Goal: Task Accomplishment & Management: Manage account settings

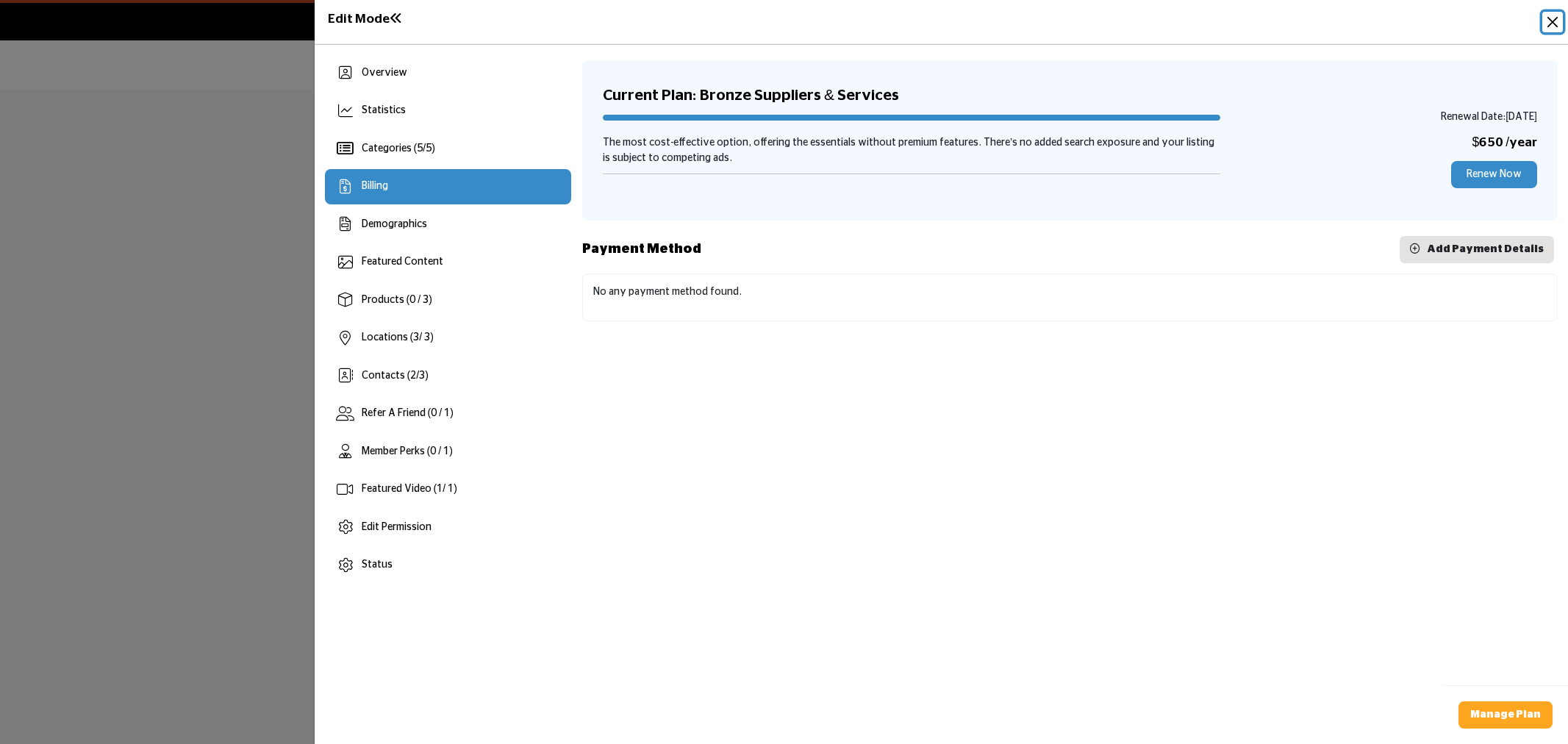
click at [1547, 17] on button "Close" at bounding box center [1552, 21] width 20 height 20
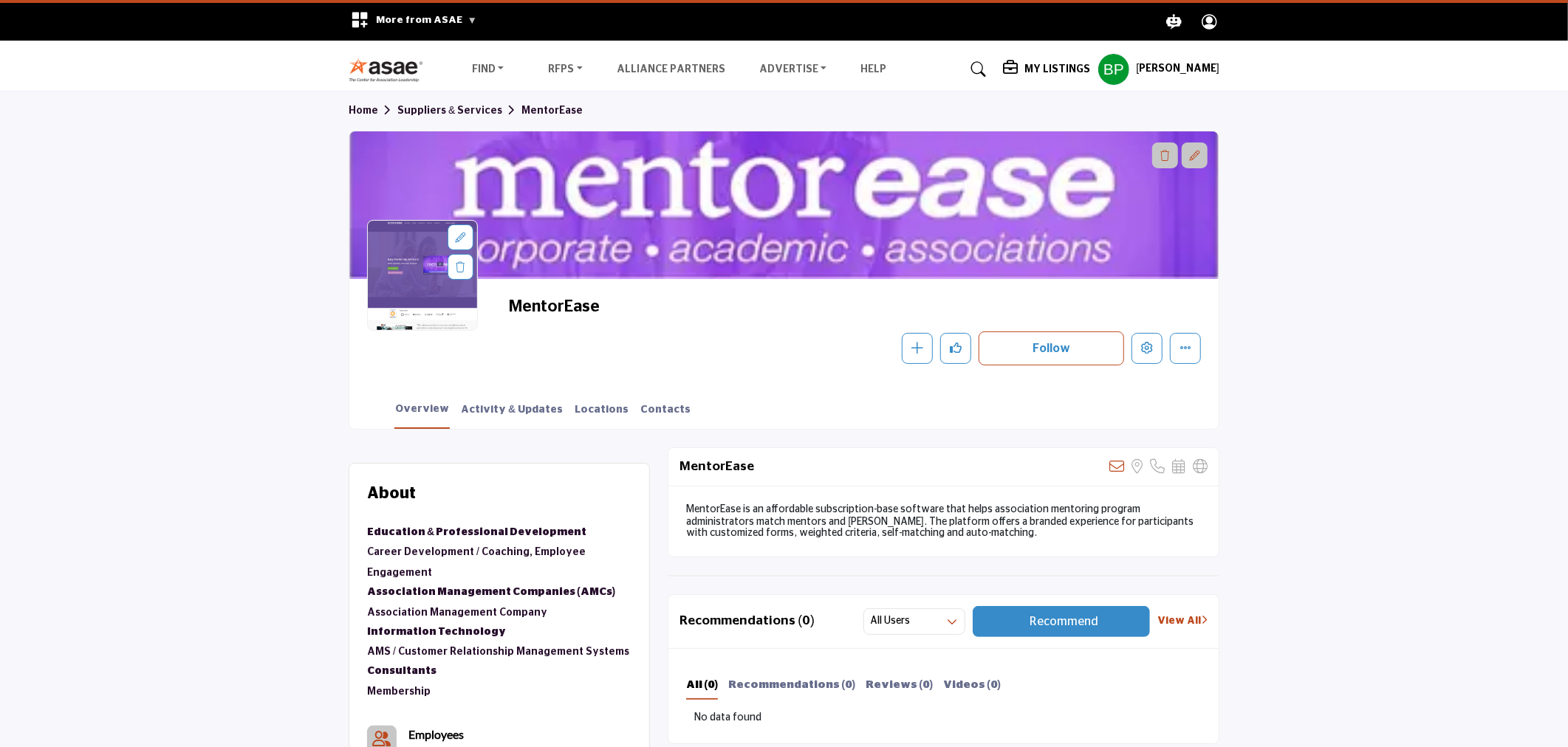
click at [1346, 286] on section "Home Suppliers & Services MentorEase MentorEase Follow Following Message" at bounding box center [784, 260] width 1568 height 337
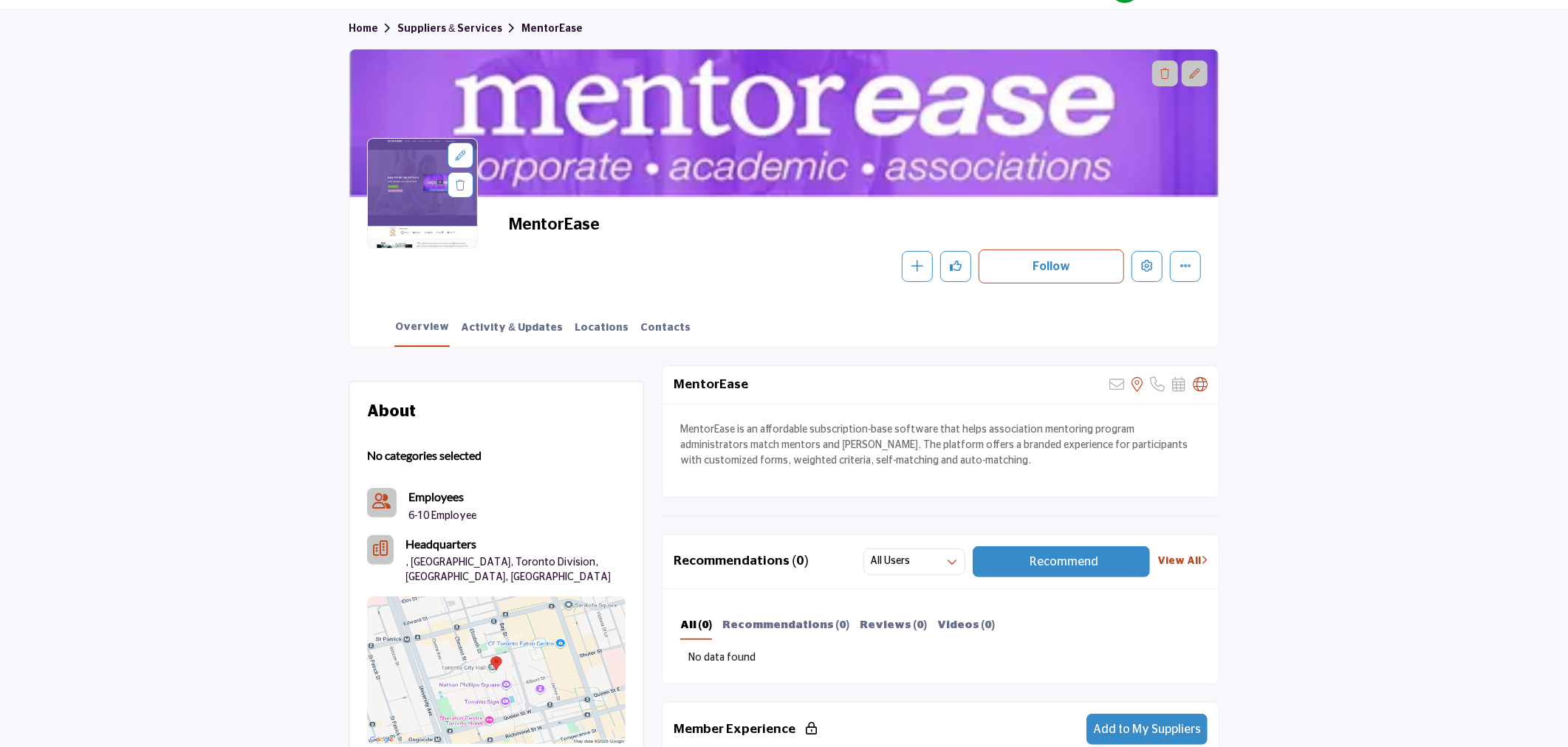
scroll to position [245, 0]
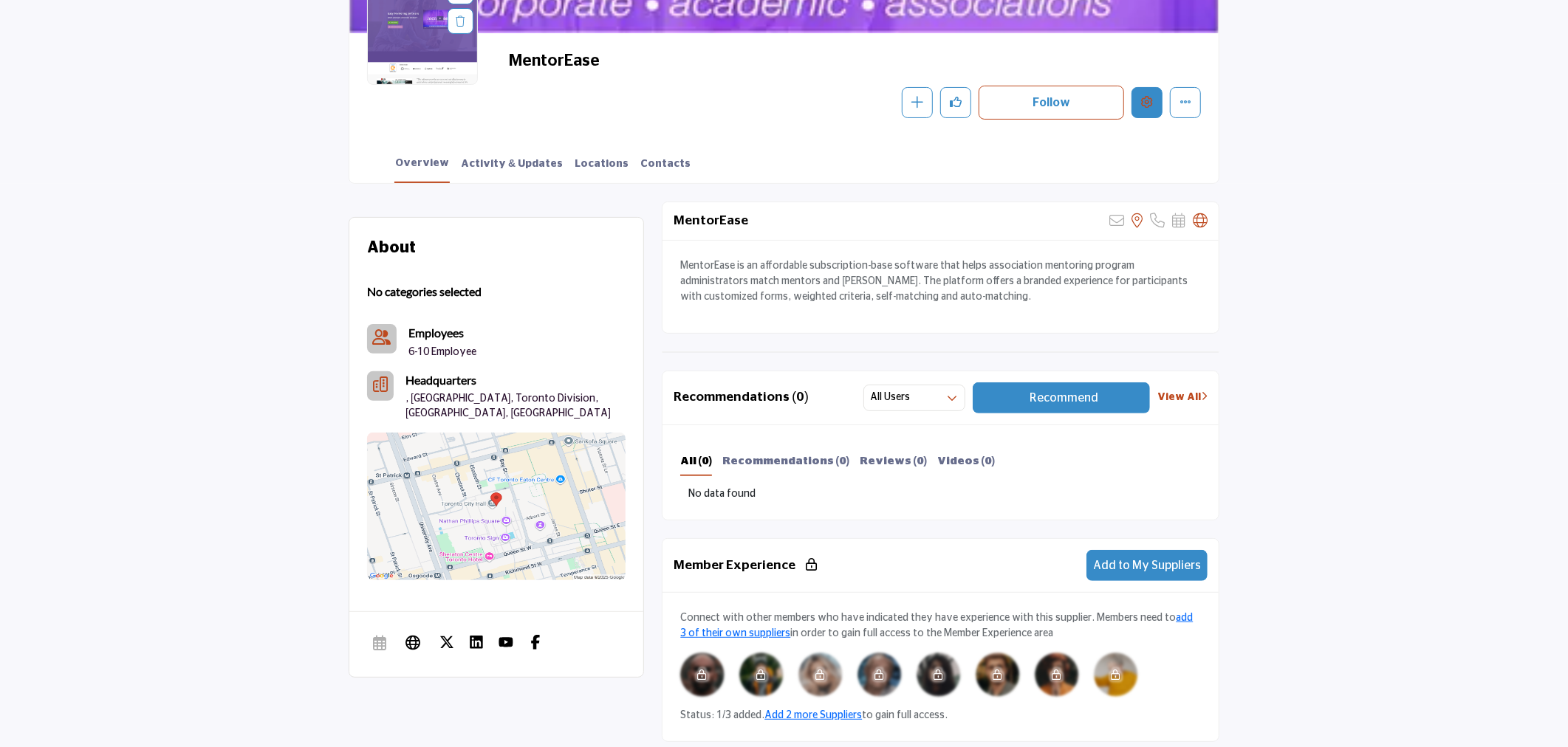
click at [1147, 92] on button "Edit company" at bounding box center [1147, 102] width 31 height 31
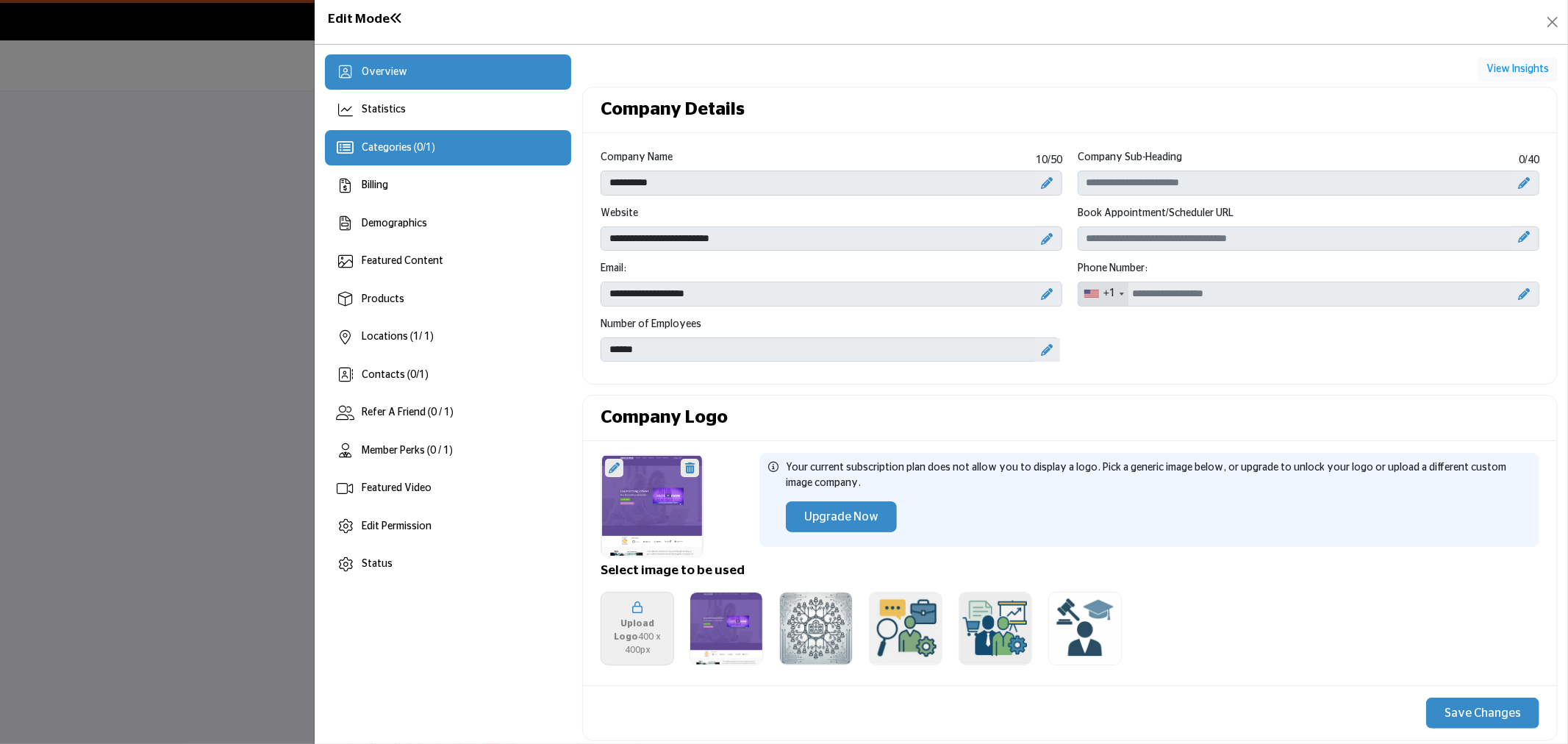
click at [404, 136] on div "Categories ( 0 / 1 )" at bounding box center [448, 147] width 246 height 36
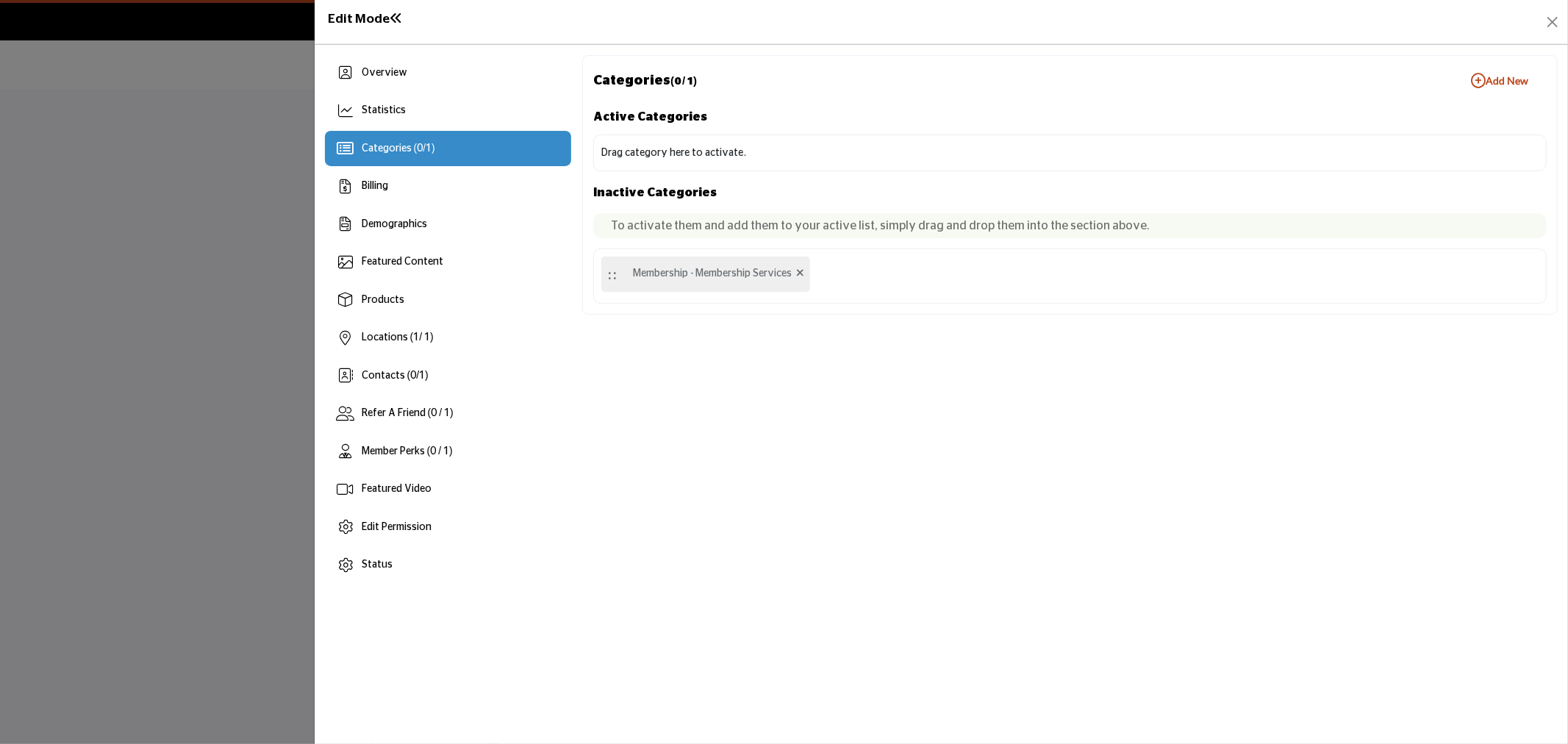
click at [700, 142] on div "Drag category here to activate." at bounding box center [1070, 153] width 953 height 37
click at [710, 151] on div "Drag category here to activate." at bounding box center [673, 153] width 145 height 15
click at [716, 152] on div "Drag category here to activate." at bounding box center [673, 153] width 145 height 15
click at [942, 262] on div ":: Membership - Membership Services" at bounding box center [1070, 275] width 953 height 55
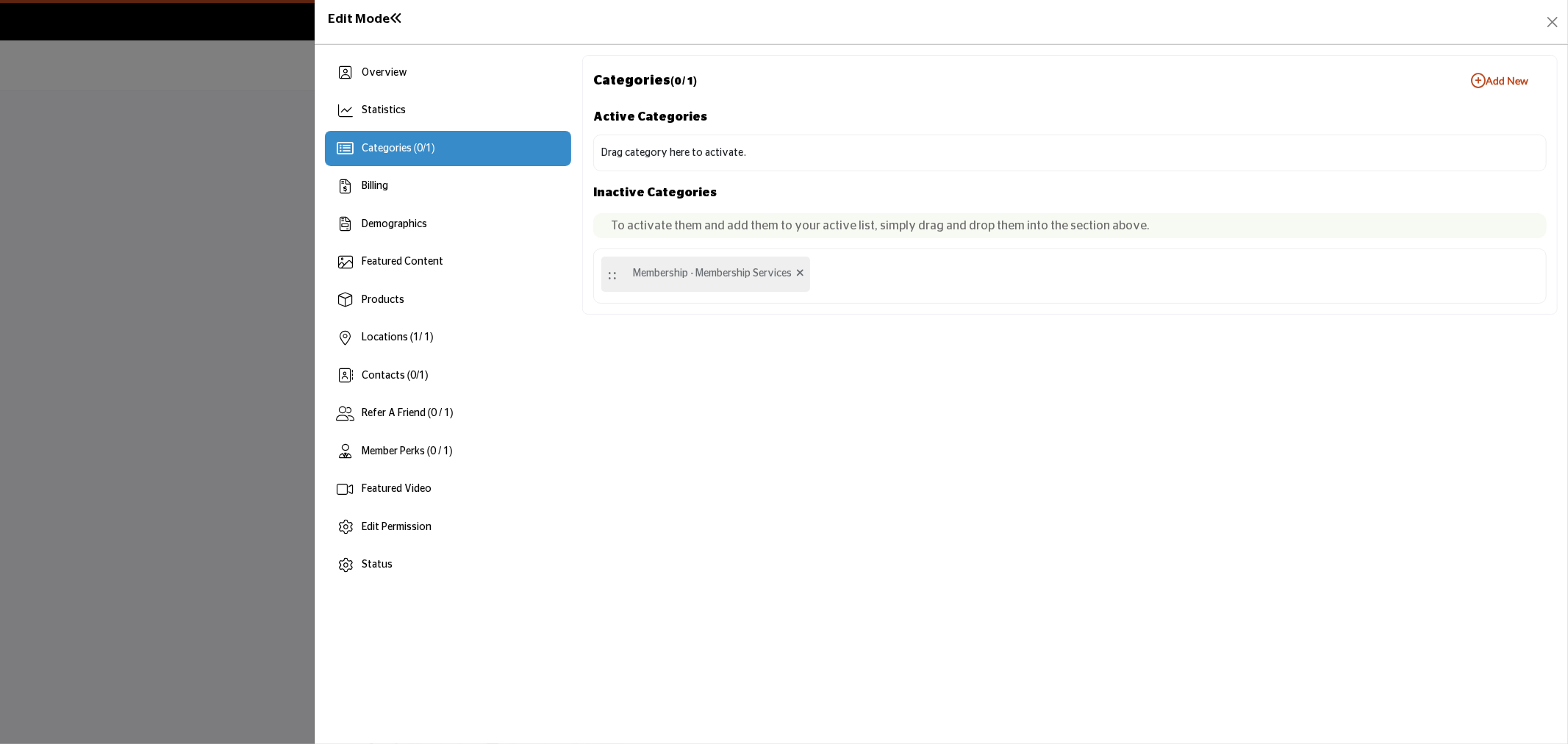
click at [852, 272] on div ":: Membership - Membership Services" at bounding box center [1070, 275] width 953 height 55
click at [692, 153] on div "Drag category here to activate." at bounding box center [673, 153] width 145 height 15
click at [793, 158] on div "Drag category here to activate." at bounding box center [1070, 153] width 953 height 37
click at [883, 267] on div ":: Membership - Membership Services" at bounding box center [1070, 275] width 953 height 55
click at [866, 278] on div ":: Membership - Membership Services" at bounding box center [1070, 275] width 953 height 55
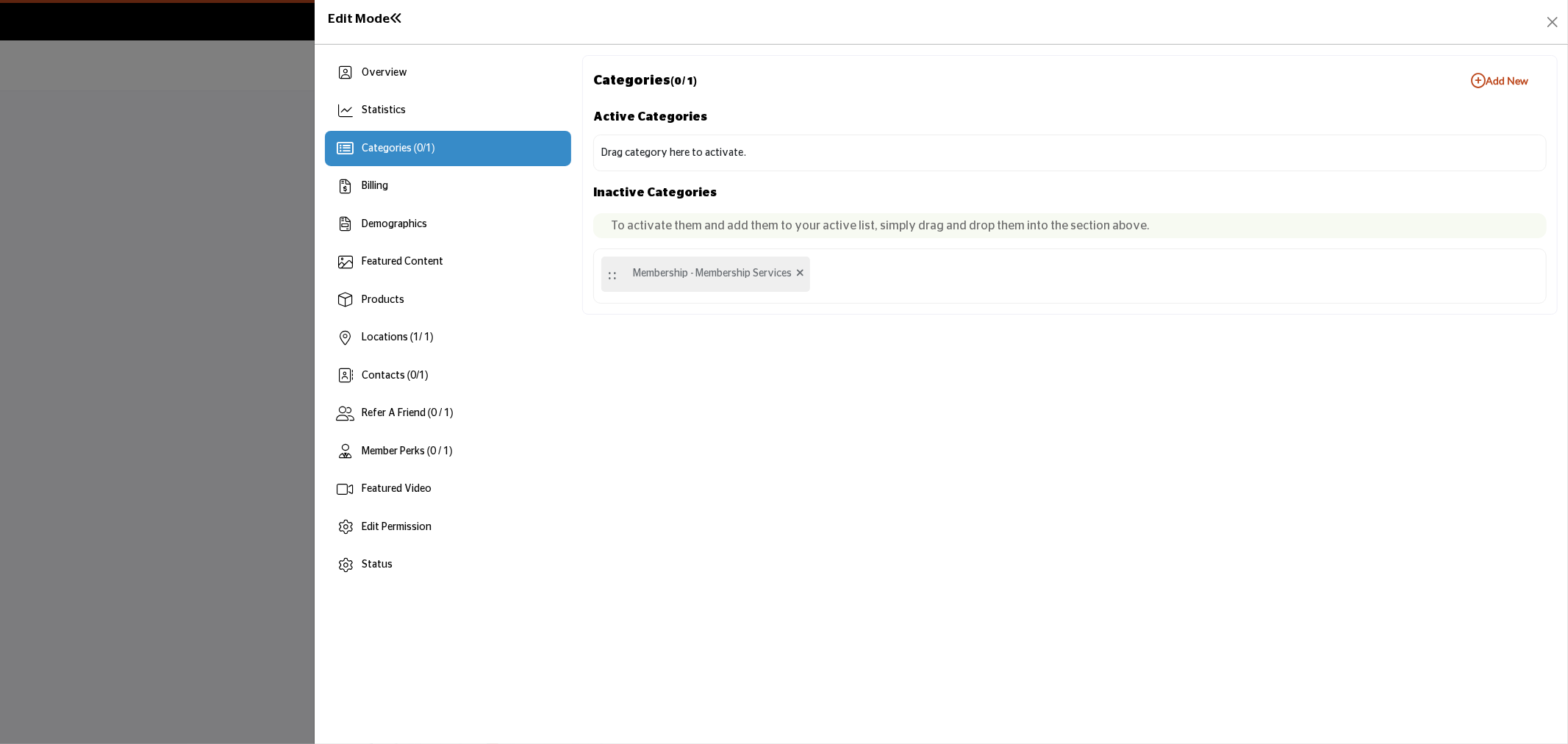
click at [398, 145] on span "Categories ( 0 / 1 )" at bounding box center [398, 148] width 73 height 11
click at [1497, 85] on b "Add New Add New" at bounding box center [1500, 80] width 58 height 14
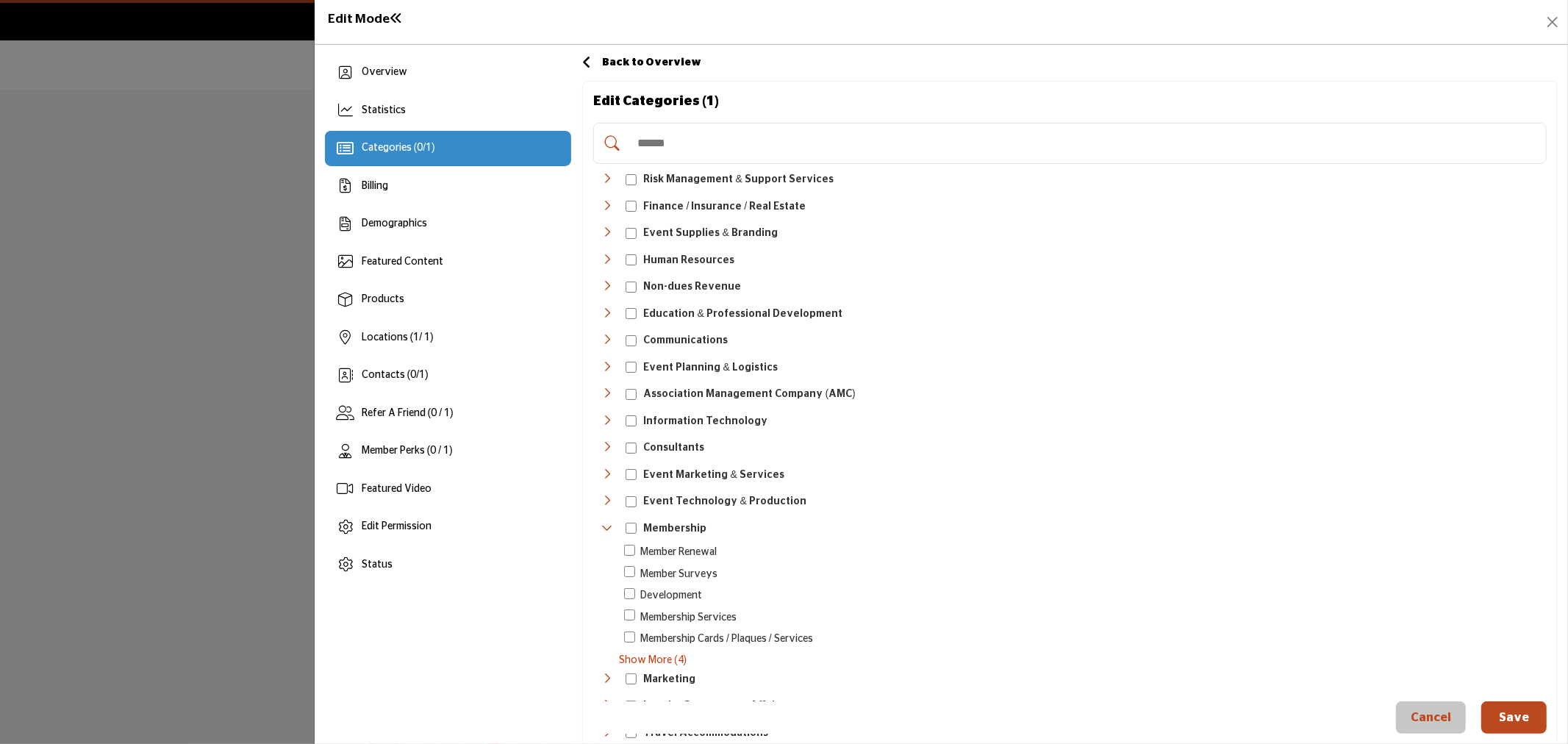
click at [719, 145] on input "Search Category" at bounding box center [1085, 143] width 910 height 33
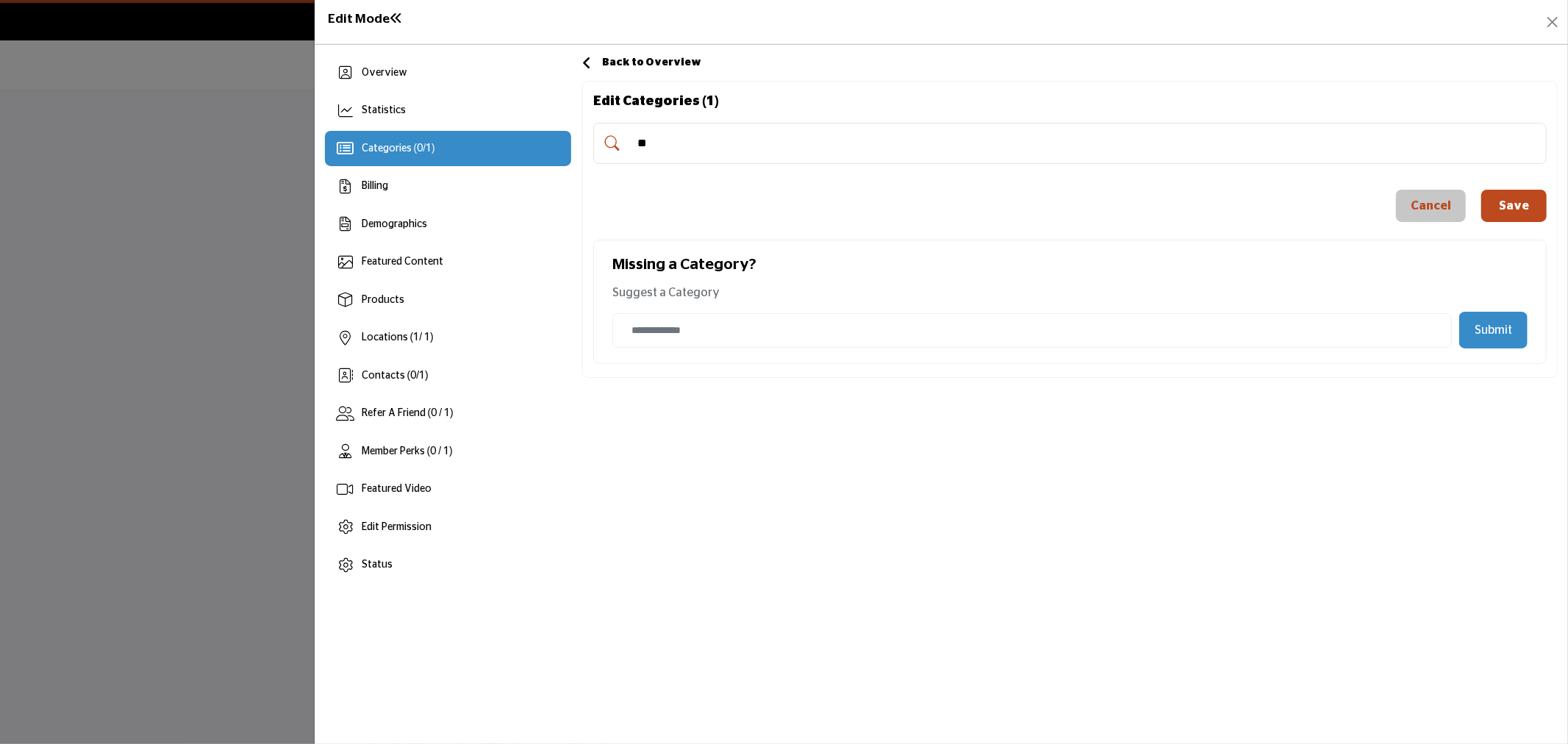
type input "*"
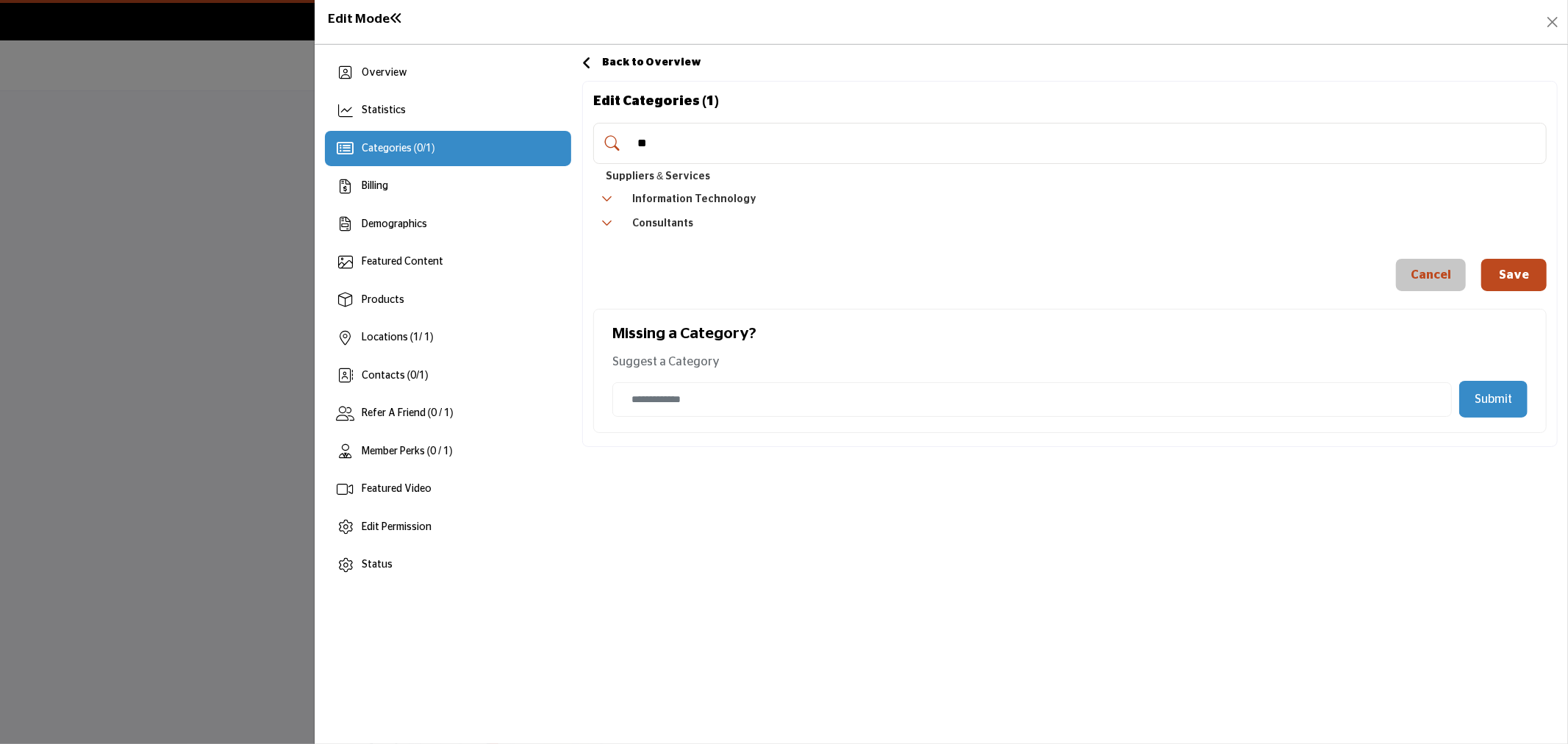
type input "*"
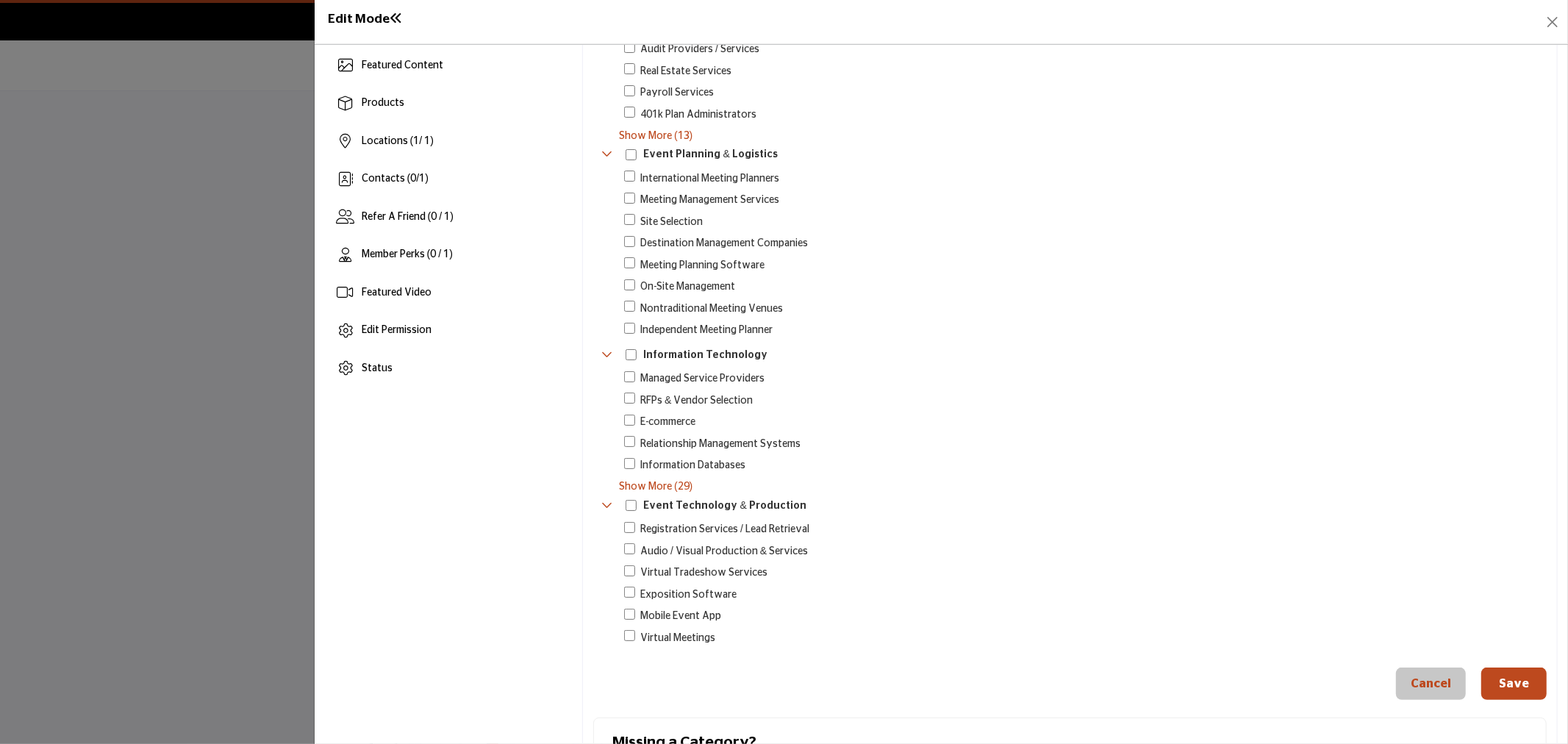
scroll to position [244, 0]
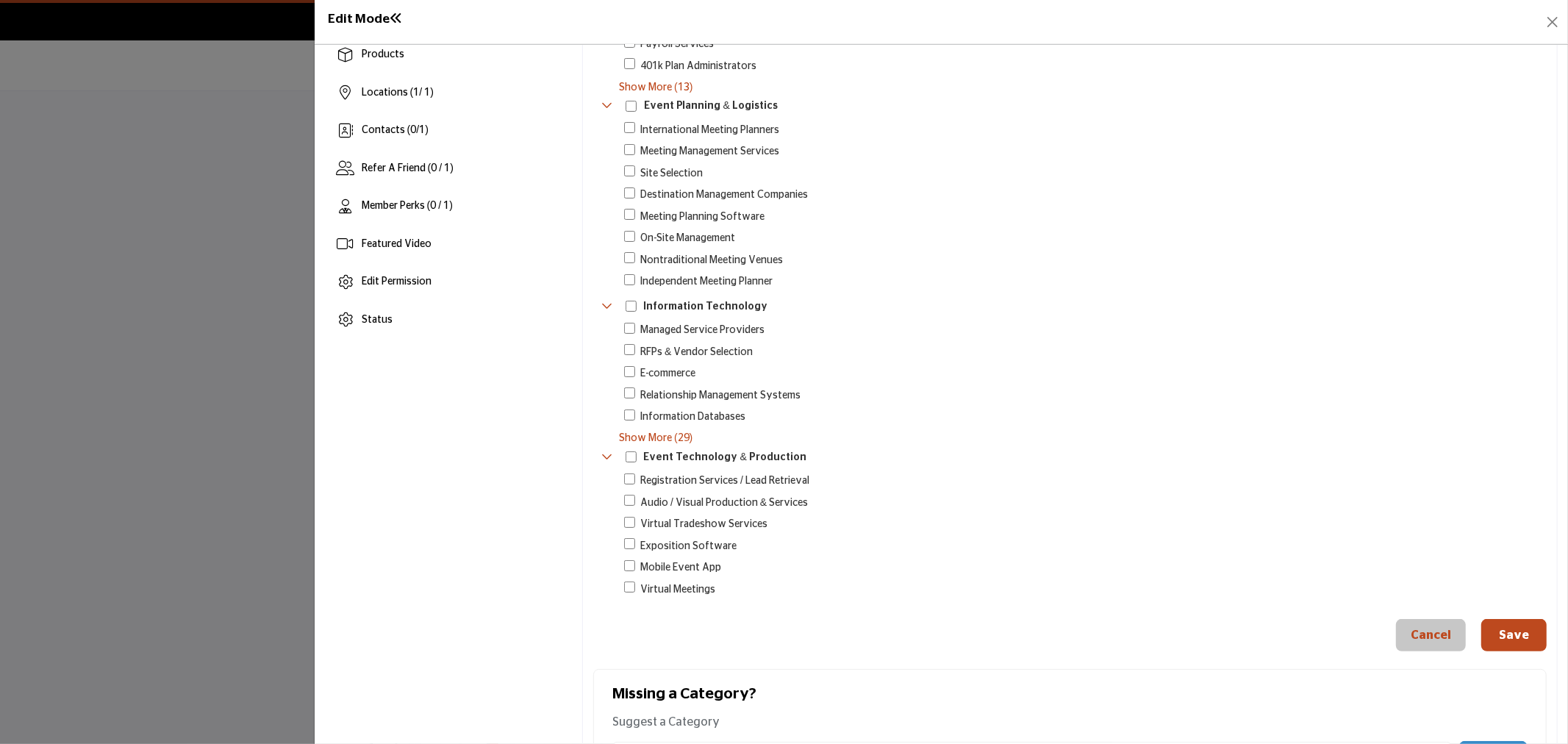
type input "********"
click at [677, 442] on span "Show More (29)" at bounding box center [1082, 439] width 927 height 15
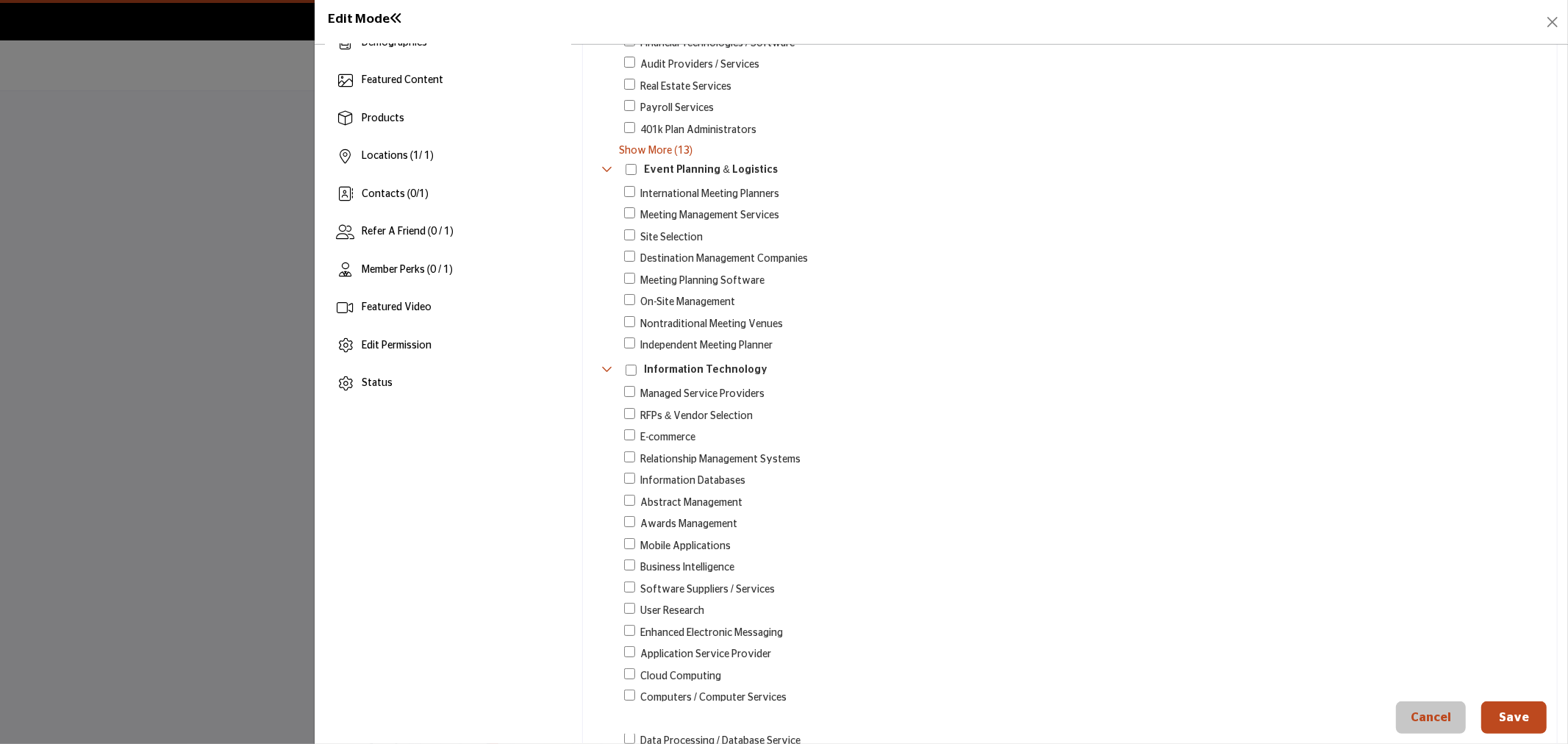
scroll to position [82, 0]
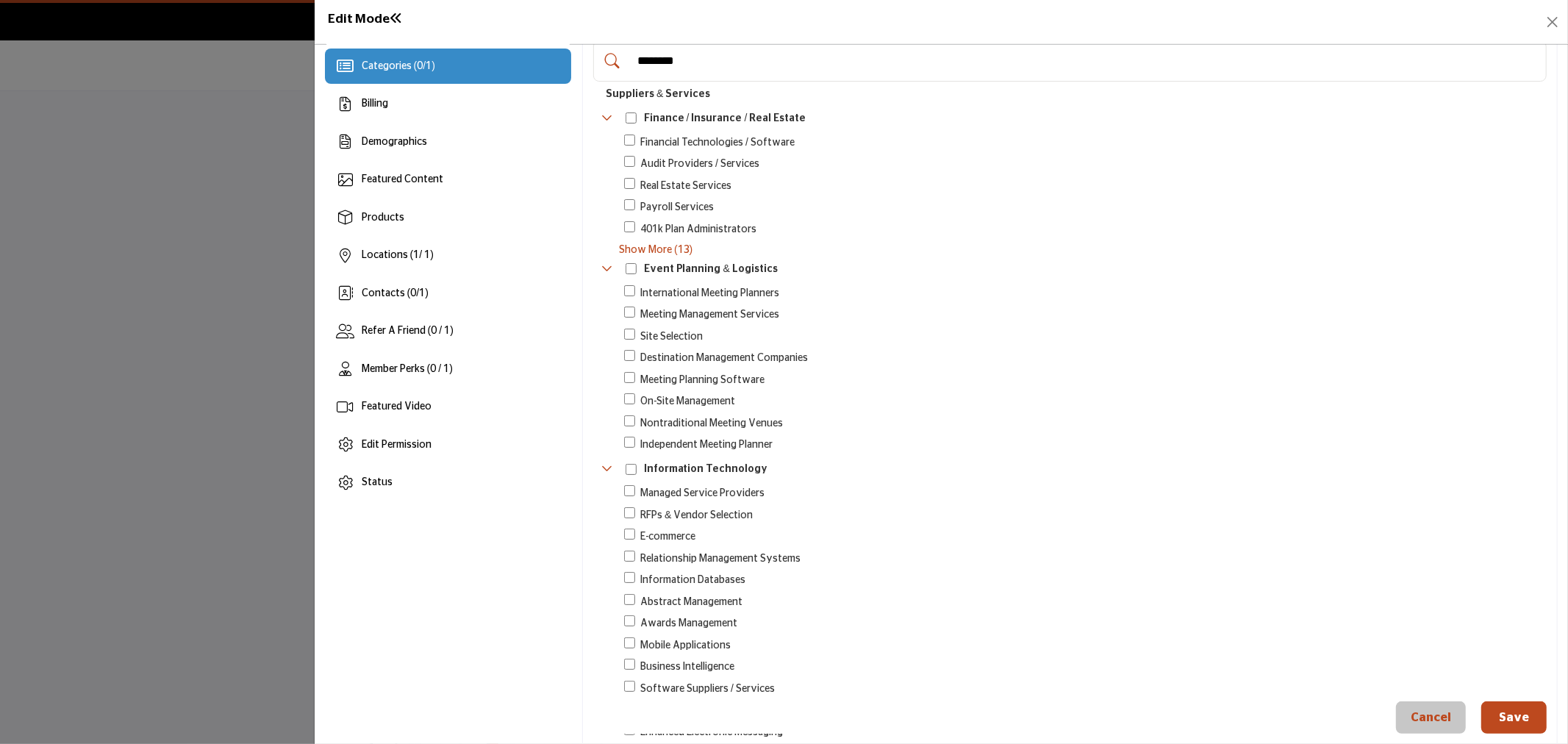
click at [654, 254] on span "Show More (13)" at bounding box center [1082, 250] width 927 height 15
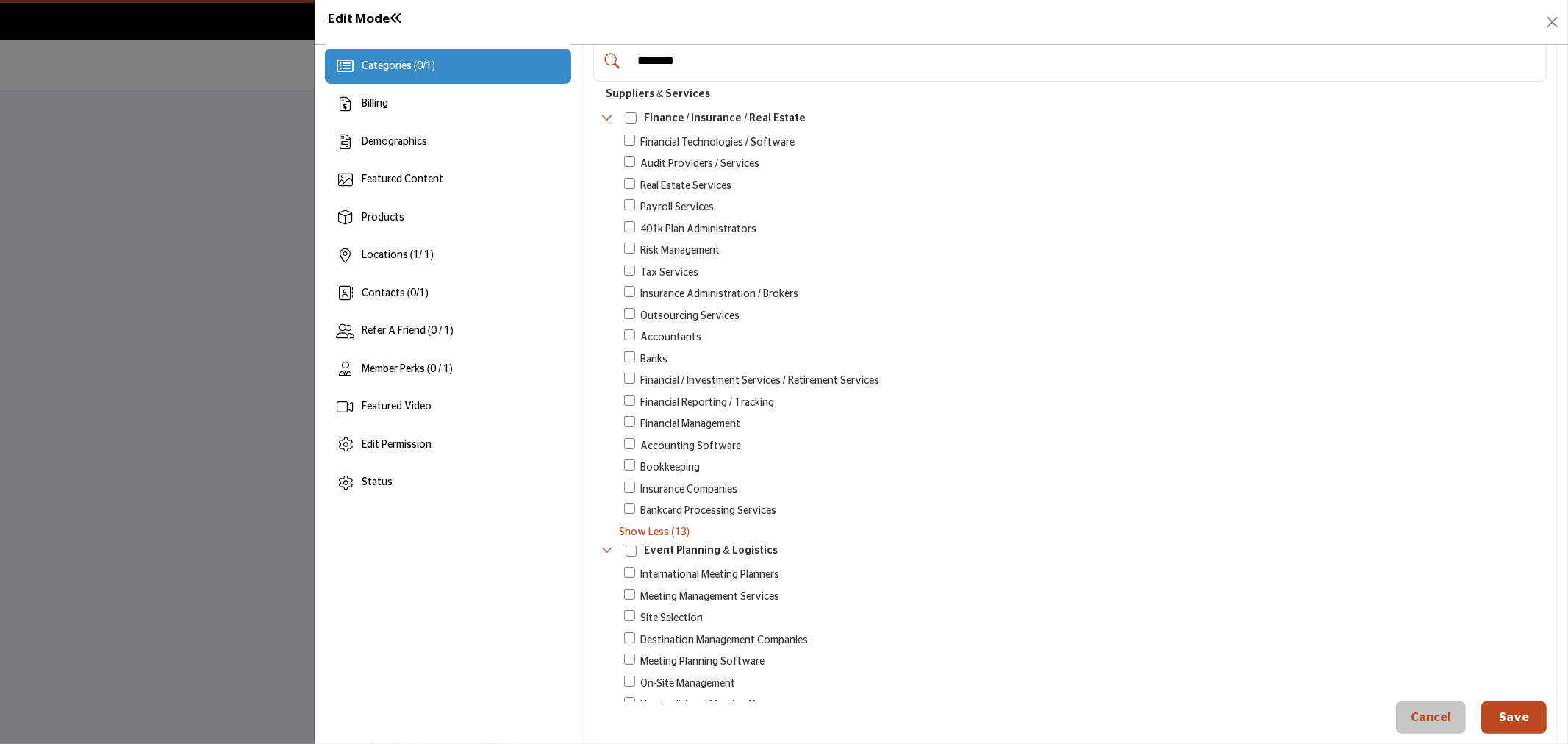
click at [671, 528] on span "Show Less (13)" at bounding box center [1082, 533] width 927 height 15
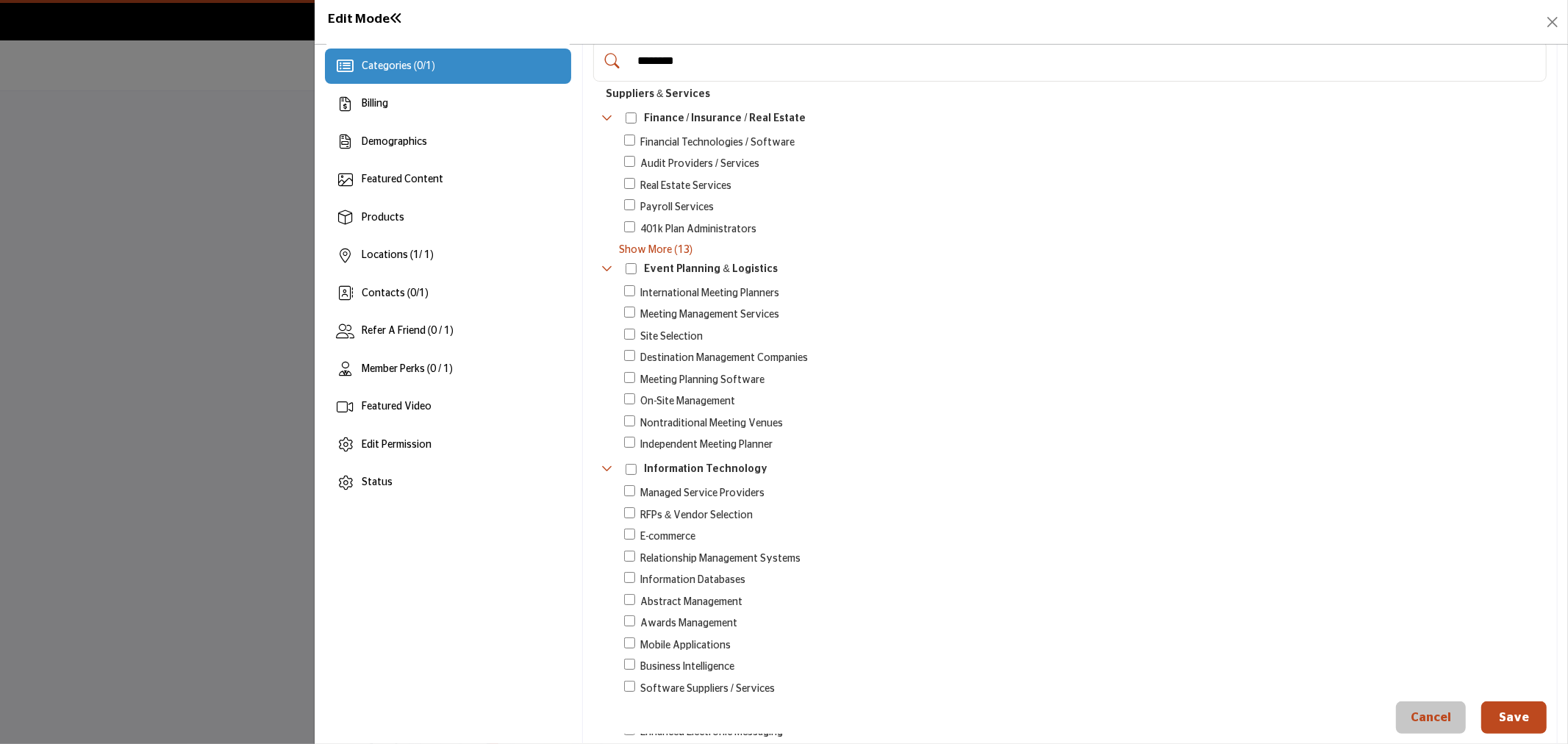
click at [671, 251] on span "Show More (13)" at bounding box center [1082, 250] width 927 height 15
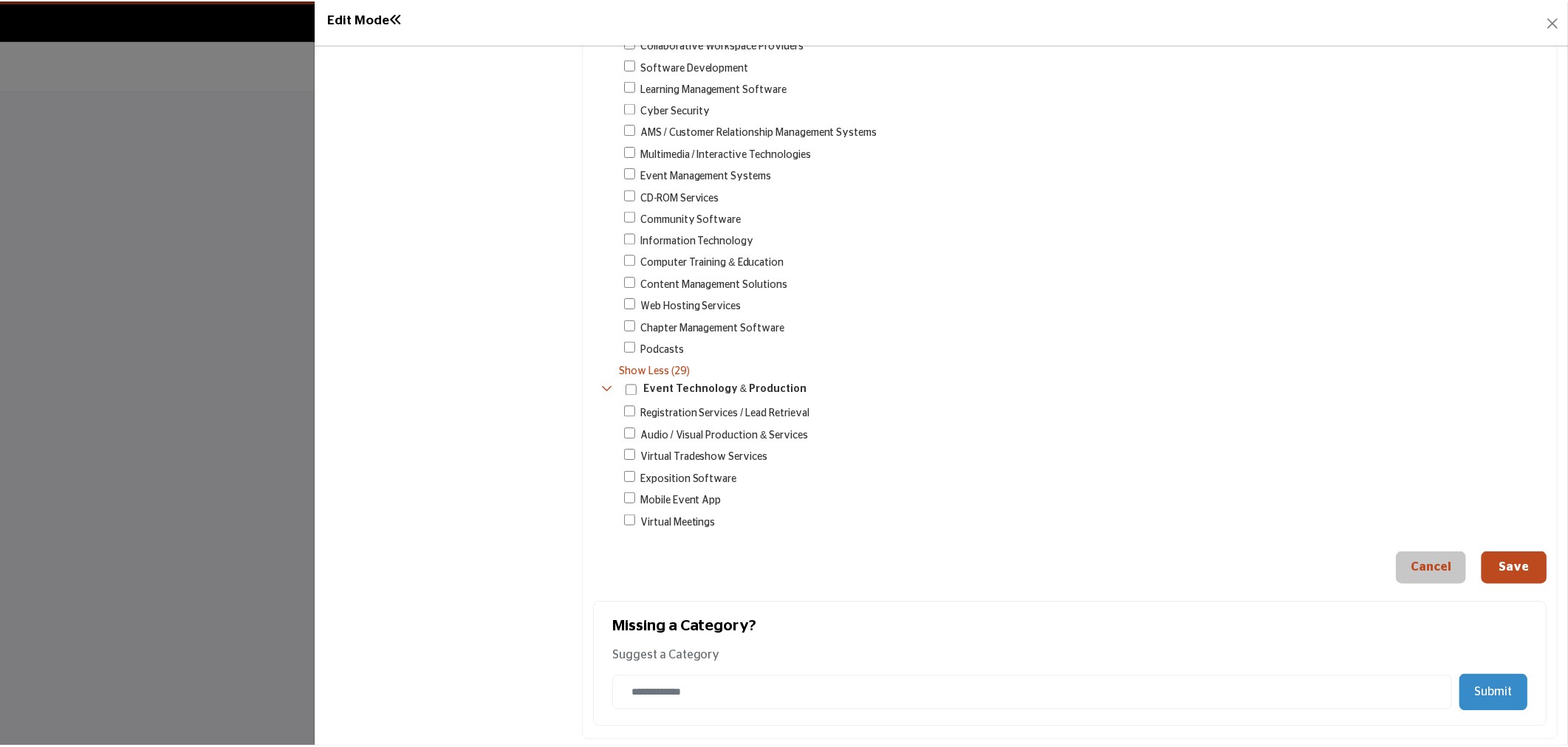
scroll to position [1230, 0]
click at [1559, 17] on button "Close" at bounding box center [1559, 21] width 20 height 20
